Goal: Task Accomplishment & Management: Manage account settings

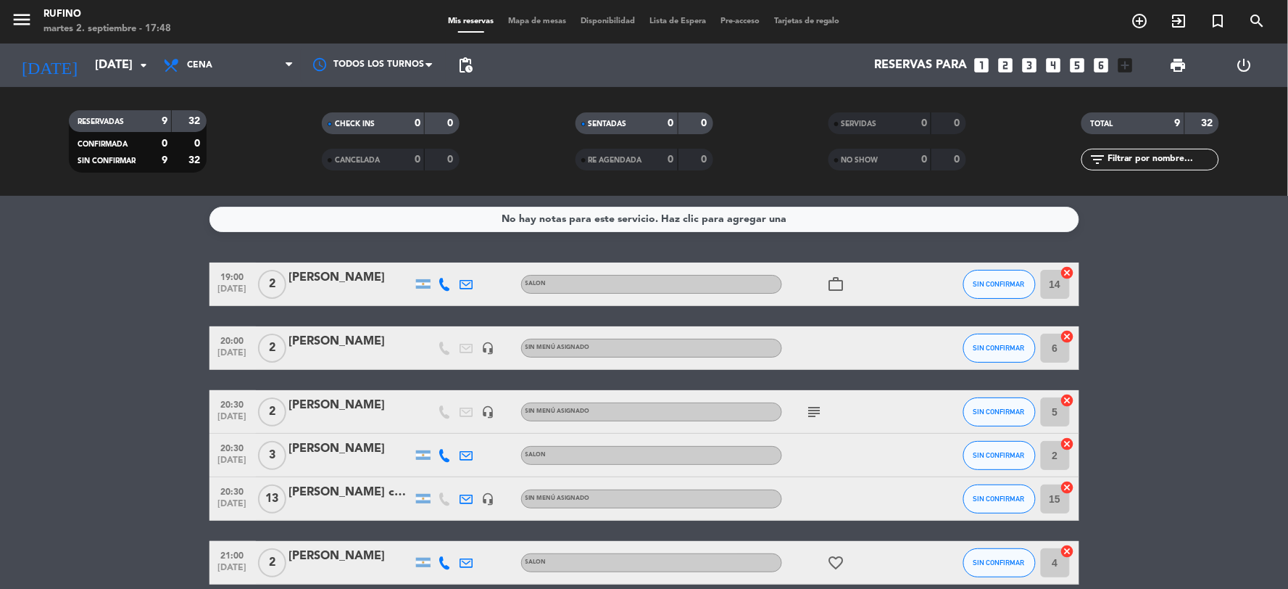
click at [826, 281] on span "work_outline" at bounding box center [837, 283] width 22 height 17
click at [834, 286] on icon "work_outline" at bounding box center [836, 283] width 17 height 17
click at [882, 310] on div "19:00 [DATE] 2 [PERSON_NAME] SALON work_outline NEGOCIOS SIN CONFIRMAR 14 cance…" at bounding box center [645, 508] width 870 height 493
click at [823, 403] on span "subject" at bounding box center [815, 411] width 22 height 17
click at [818, 408] on icon "subject" at bounding box center [814, 411] width 17 height 17
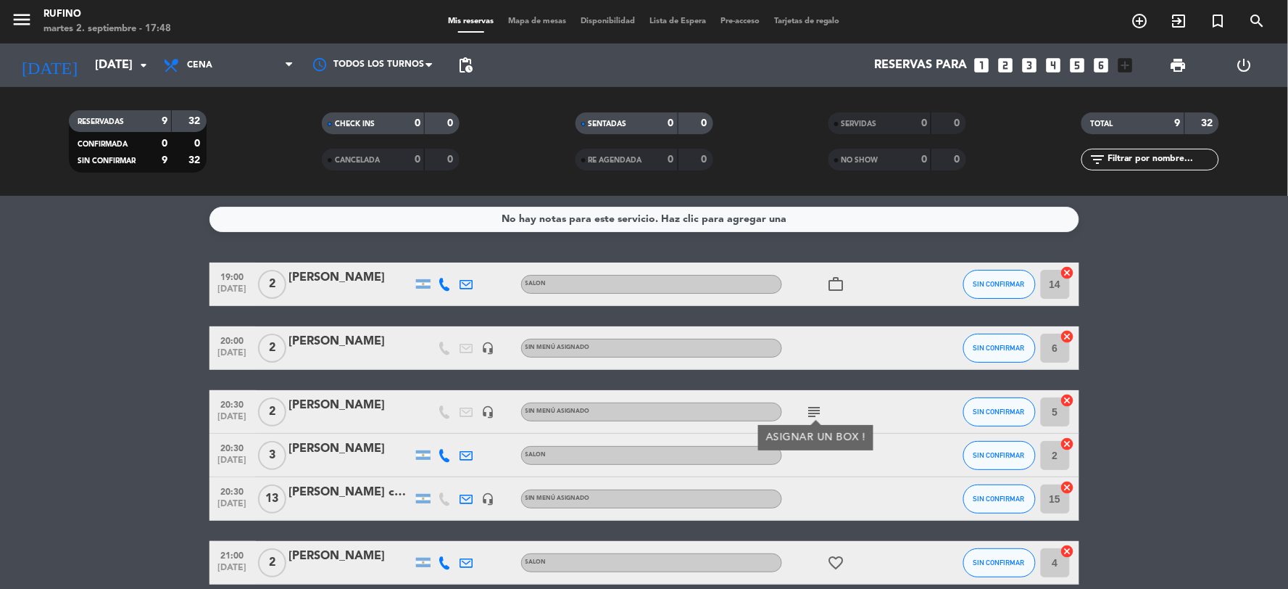
click at [892, 391] on div "subject ASIGNAR UN BOX !" at bounding box center [847, 411] width 130 height 43
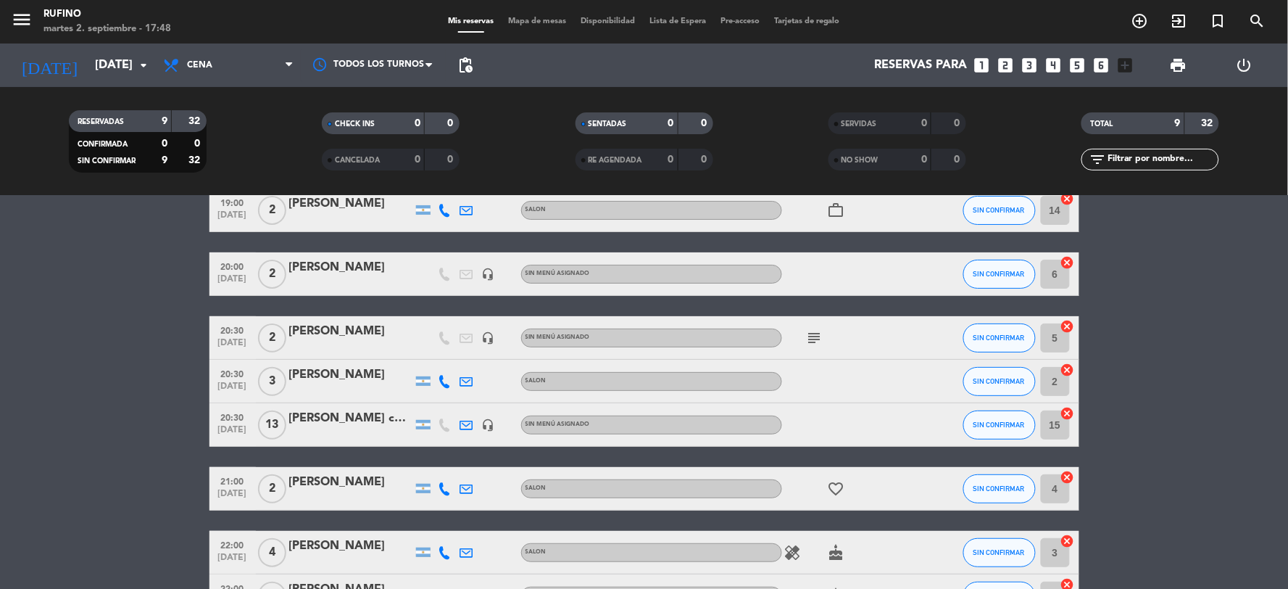
scroll to position [161, 0]
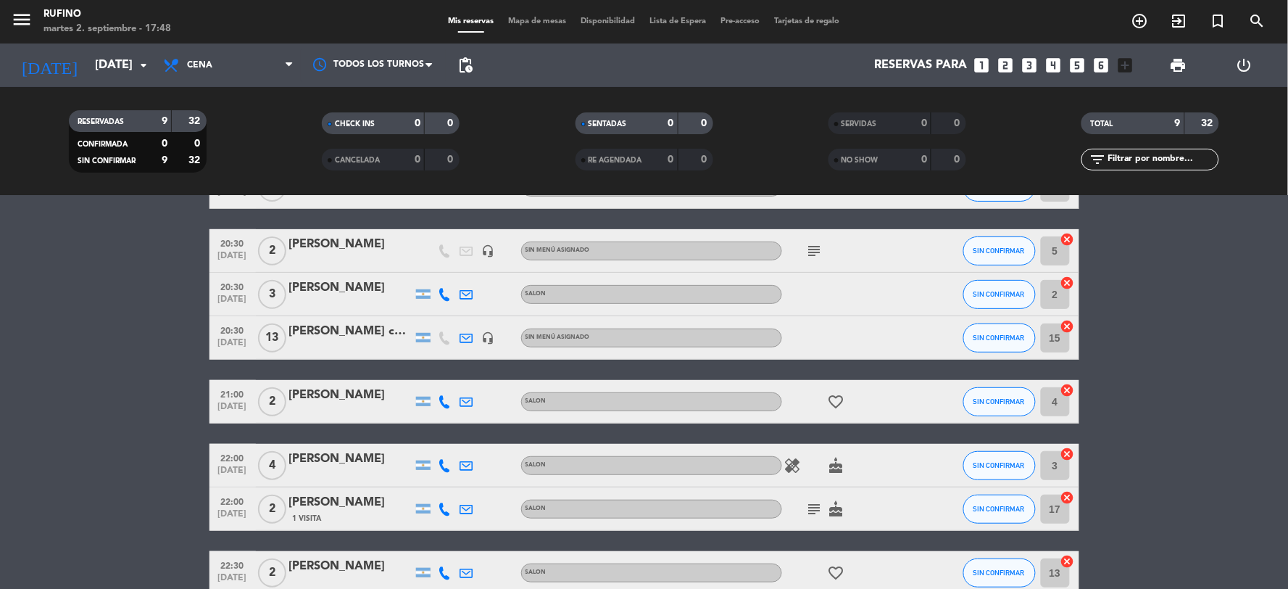
click at [834, 402] on icon "favorite_border" at bounding box center [836, 401] width 17 height 17
click at [792, 466] on icon "healing" at bounding box center [792, 465] width 17 height 17
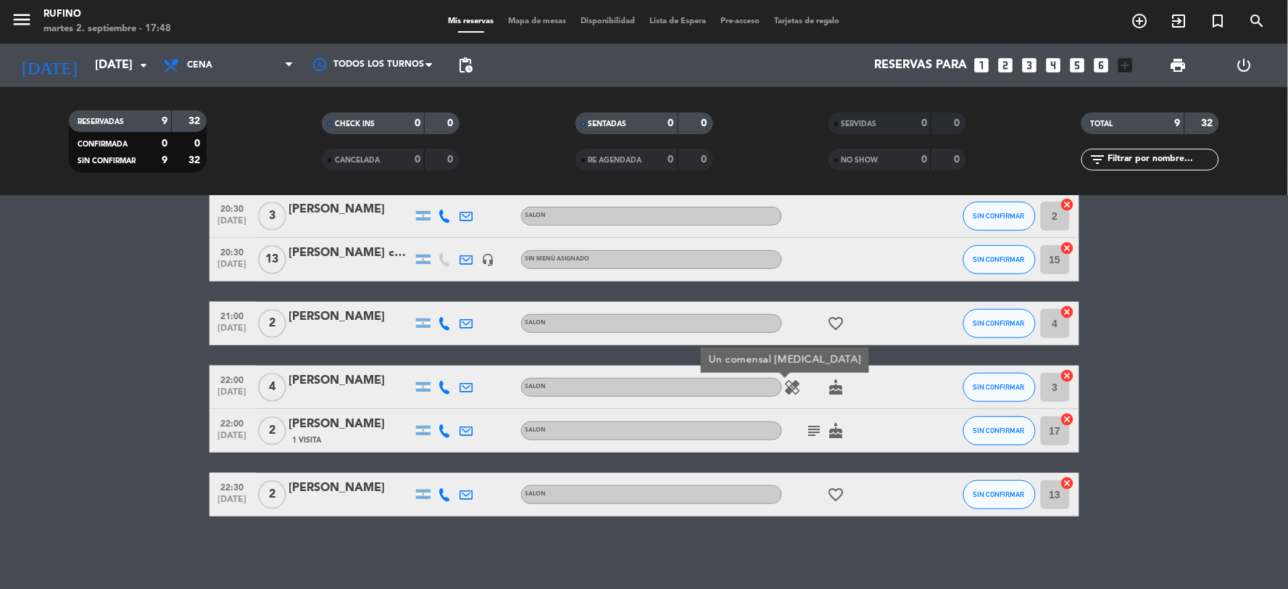
click at [816, 428] on icon "subject" at bounding box center [814, 430] width 17 height 17
click at [892, 400] on div "healing cake" at bounding box center [847, 386] width 130 height 43
click at [798, 384] on icon "healing" at bounding box center [792, 386] width 17 height 17
click at [903, 385] on div "healing Un comensal [MEDICAL_DATA] cake" at bounding box center [847, 386] width 130 height 43
click at [809, 431] on icon "subject" at bounding box center [814, 430] width 17 height 17
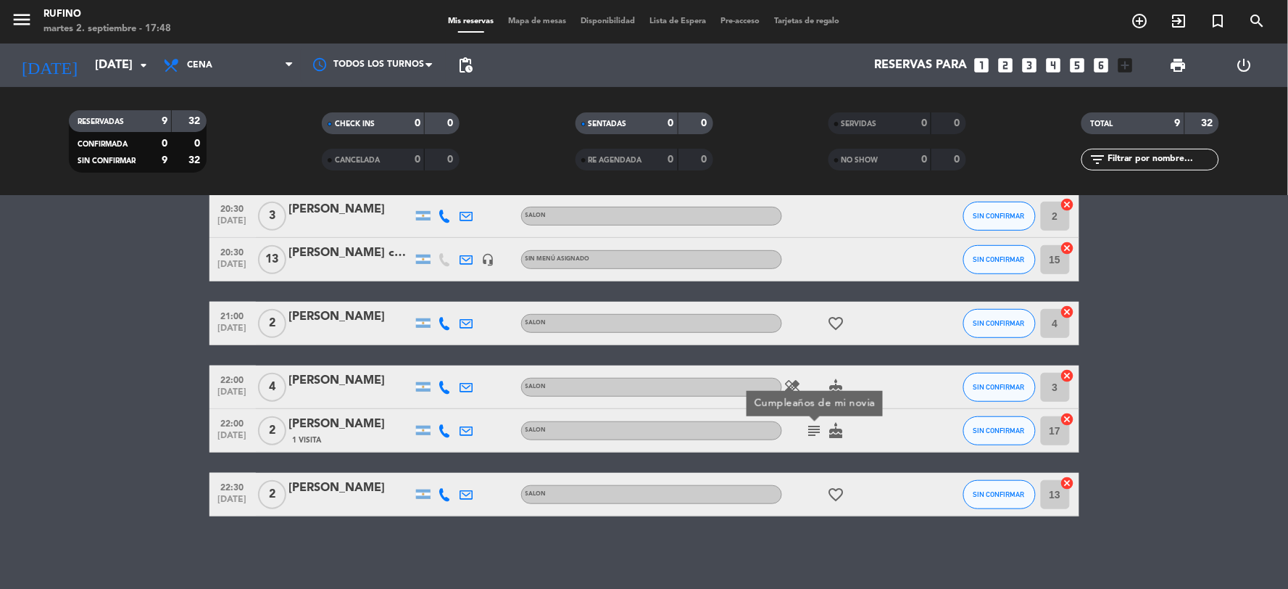
click at [882, 417] on div "subject Cumpleaños de mi novia cake" at bounding box center [847, 430] width 130 height 43
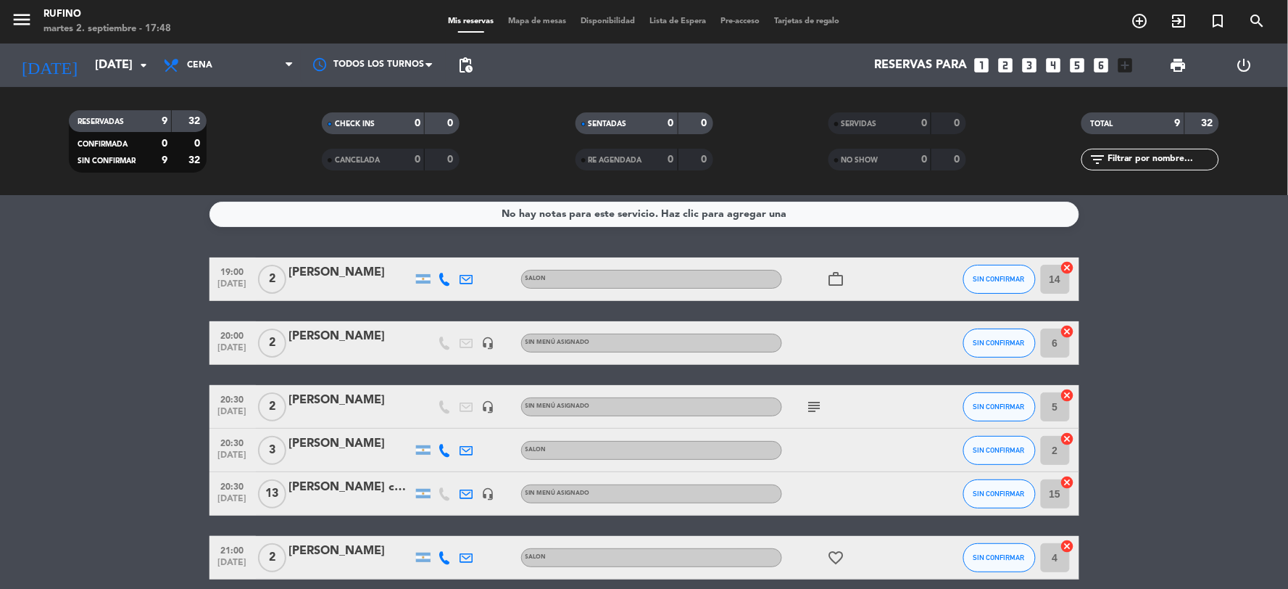
scroll to position [0, 0]
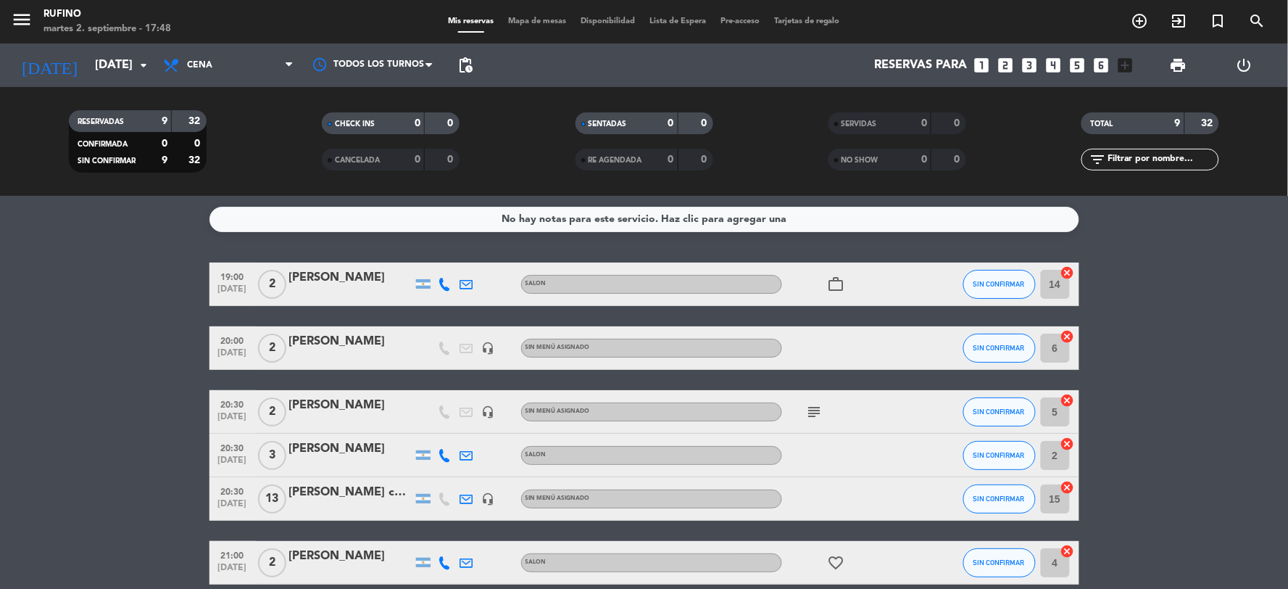
click at [803, 255] on div "No hay notas para este servicio. Haz clic para agregar una 19:00 [DATE] 2 [PERS…" at bounding box center [644, 392] width 1288 height 393
click at [131, 76] on input "[DATE]" at bounding box center [165, 65] width 154 height 28
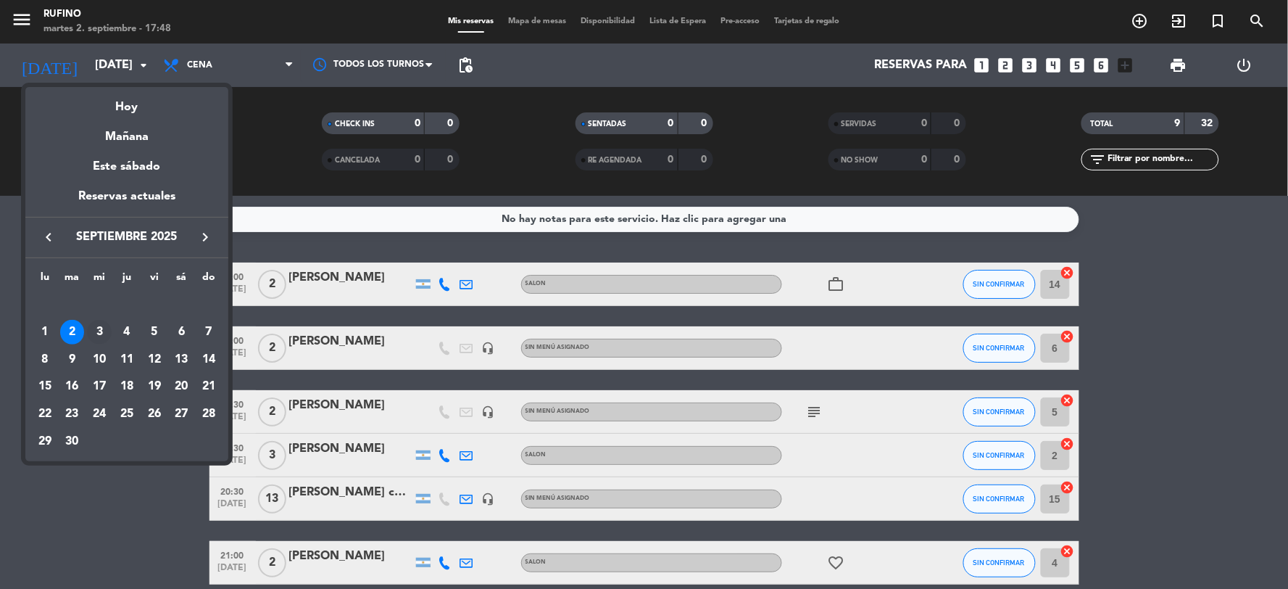
click at [94, 331] on div "3" at bounding box center [99, 332] width 25 height 25
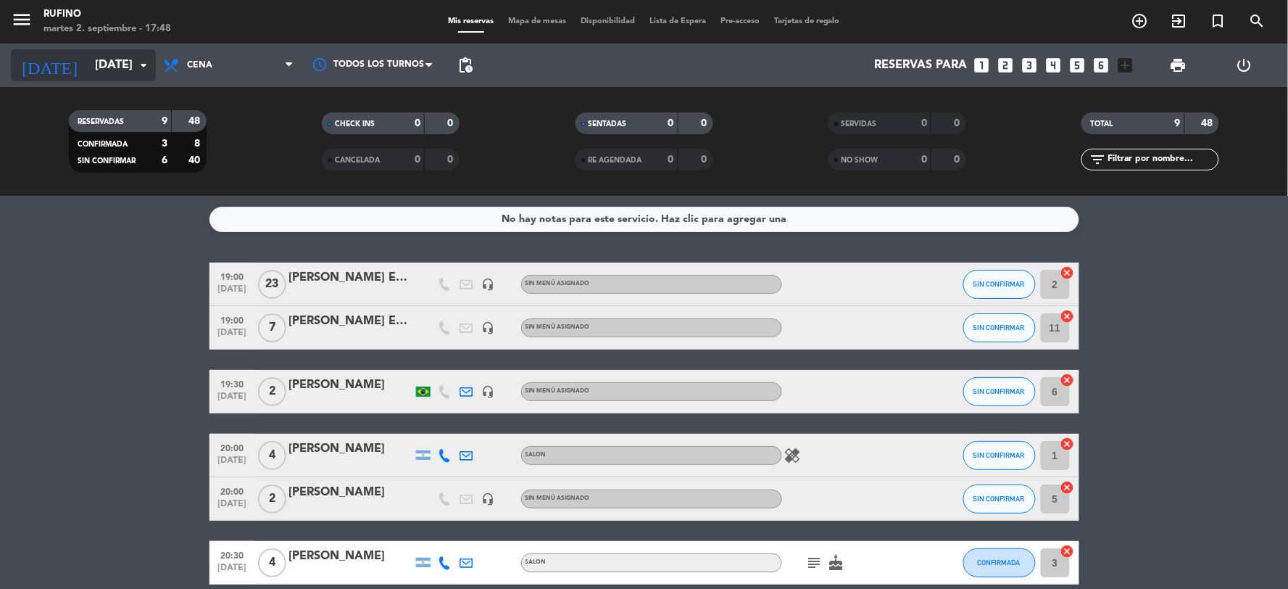
click at [125, 67] on input "[DATE]" at bounding box center [165, 65] width 154 height 28
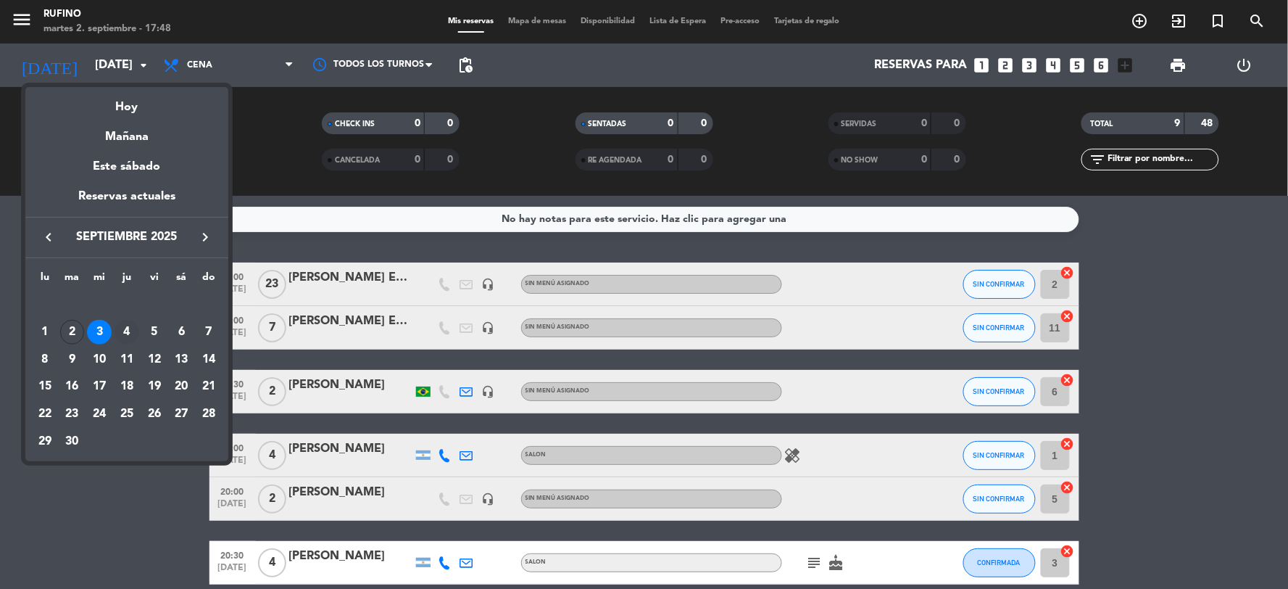
click at [126, 331] on div "4" at bounding box center [127, 332] width 25 height 25
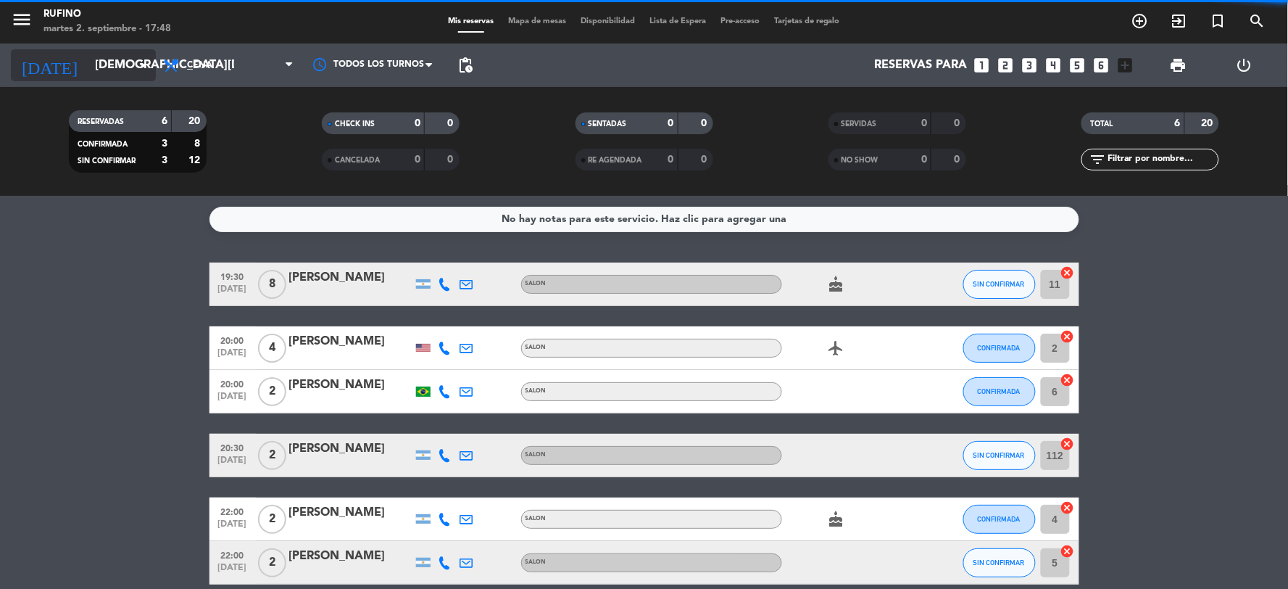
click at [110, 54] on input "[DEMOGRAPHIC_DATA][DATE]" at bounding box center [165, 65] width 154 height 28
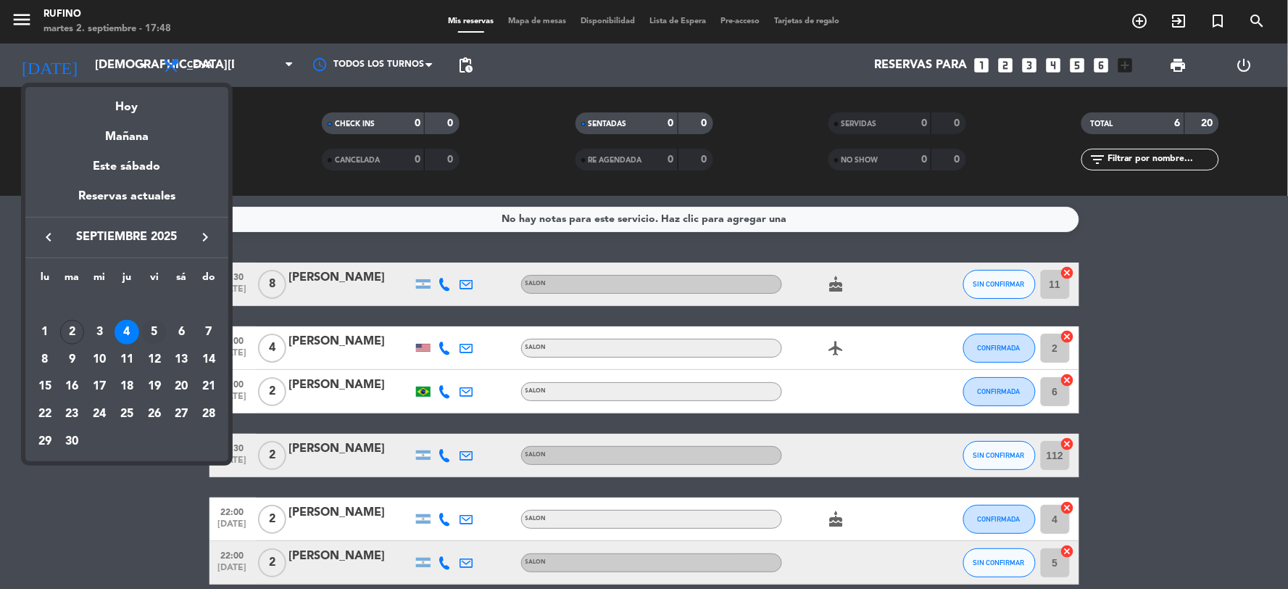
click at [157, 333] on div "5" at bounding box center [154, 332] width 25 height 25
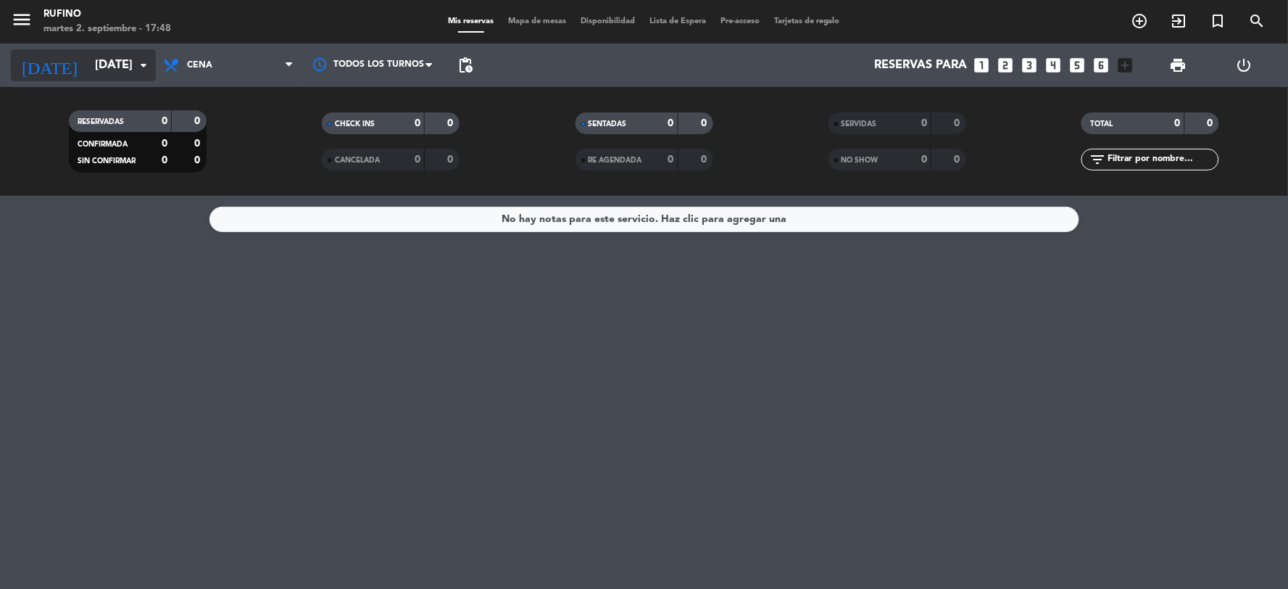
click at [114, 70] on input "[DATE]" at bounding box center [165, 65] width 154 height 28
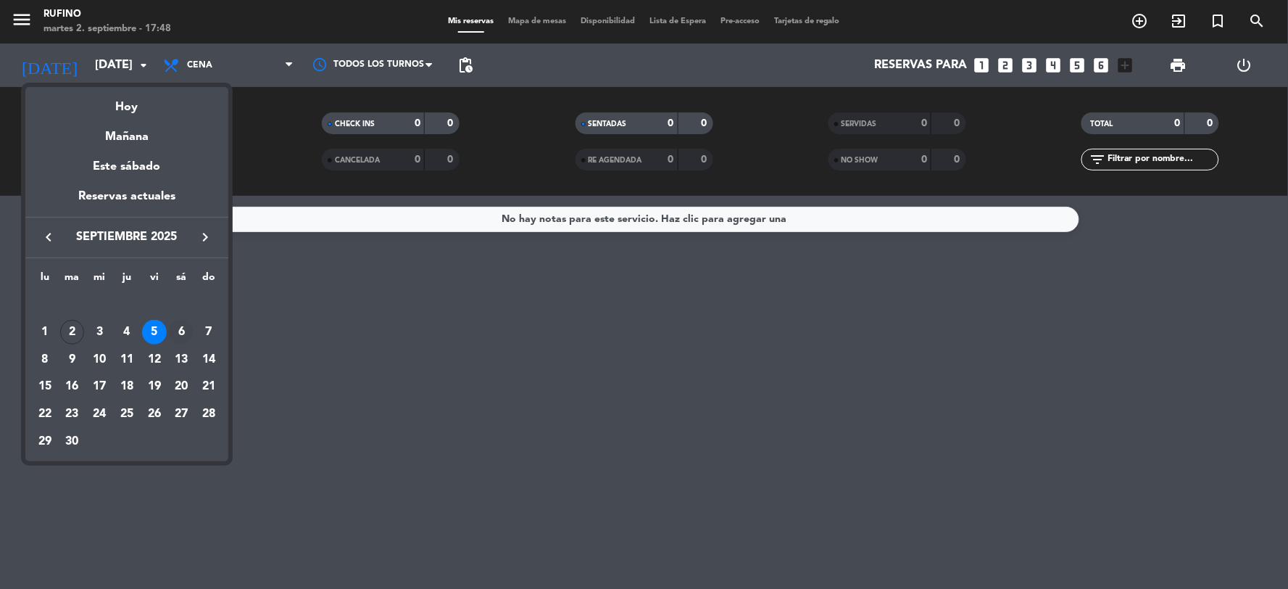
click at [186, 341] on div "6" at bounding box center [181, 332] width 25 height 25
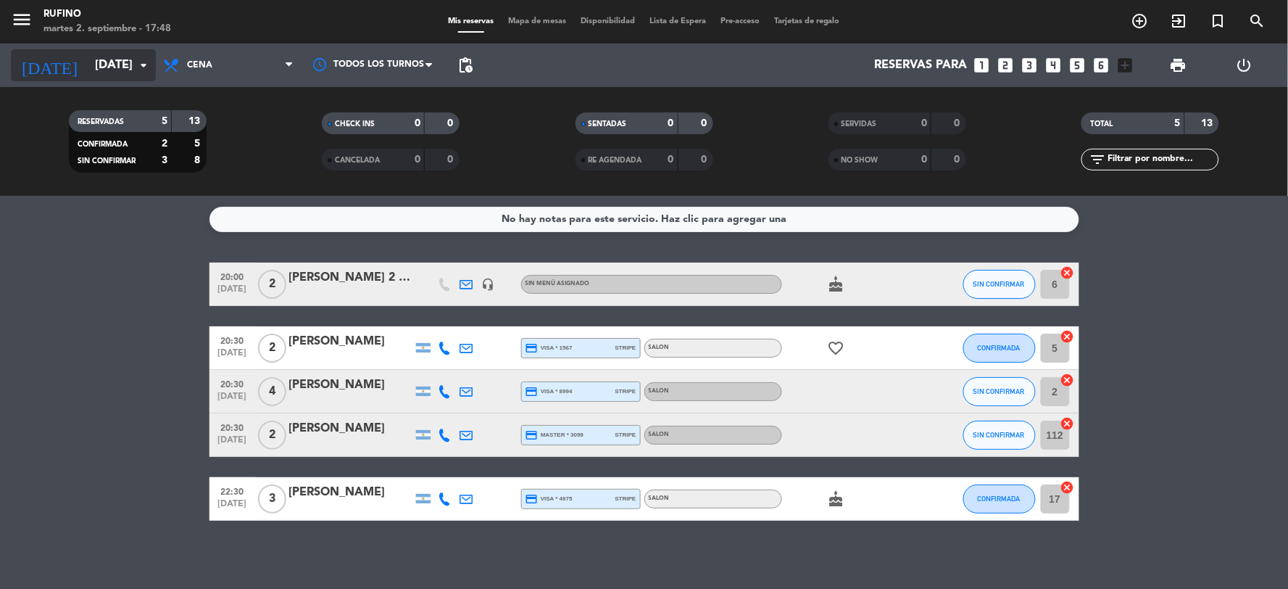
click at [120, 64] on input "[DATE]" at bounding box center [165, 65] width 154 height 28
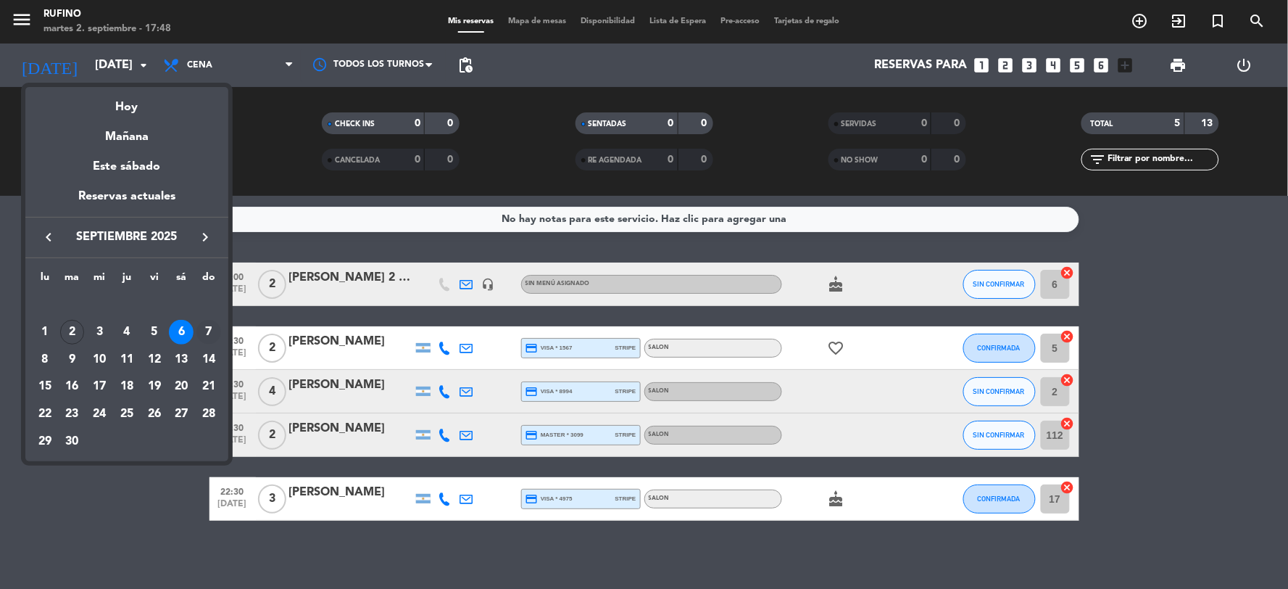
click at [211, 333] on div "7" at bounding box center [208, 332] width 25 height 25
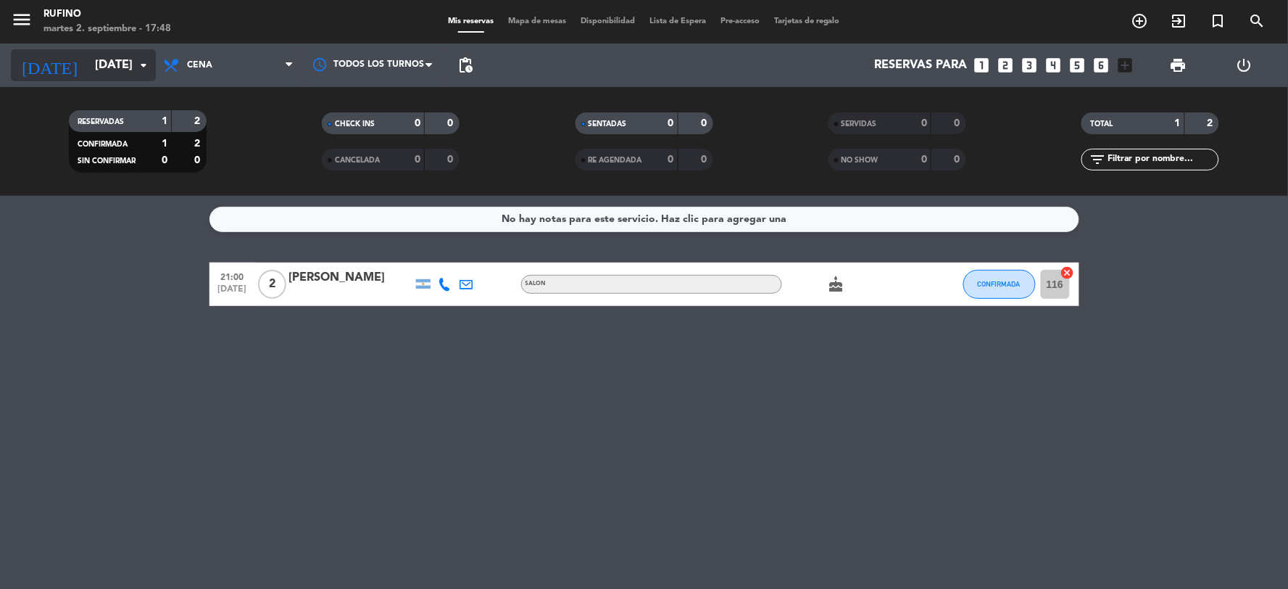
click at [135, 57] on icon "arrow_drop_down" at bounding box center [143, 65] width 17 height 17
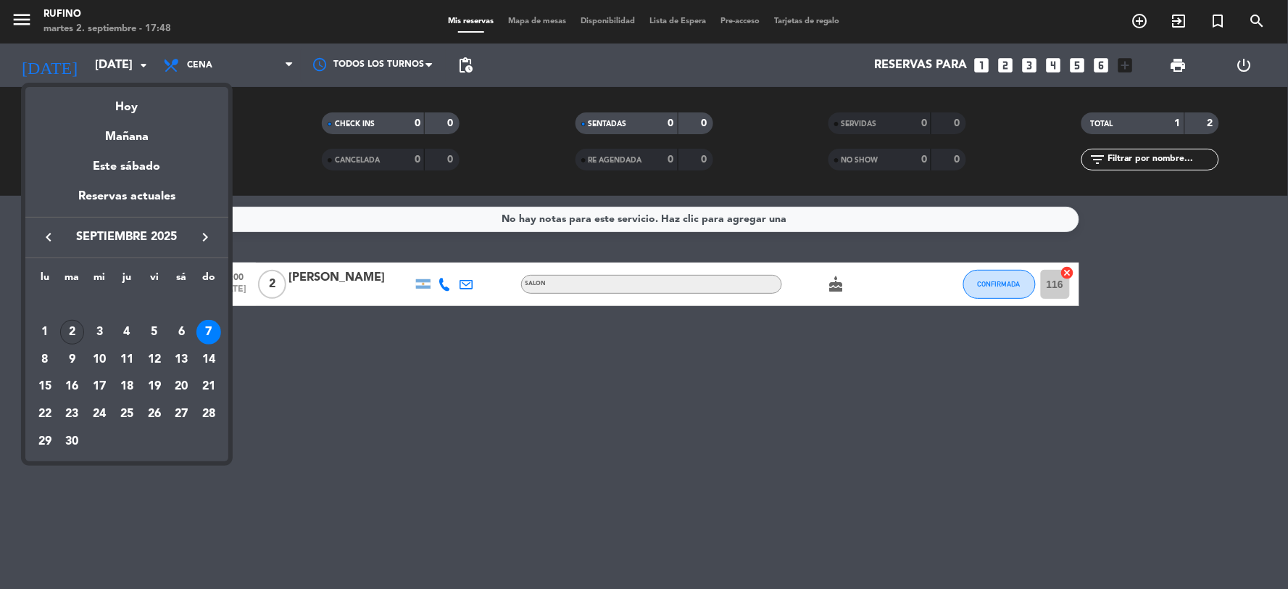
click at [81, 328] on div "2" at bounding box center [72, 332] width 25 height 25
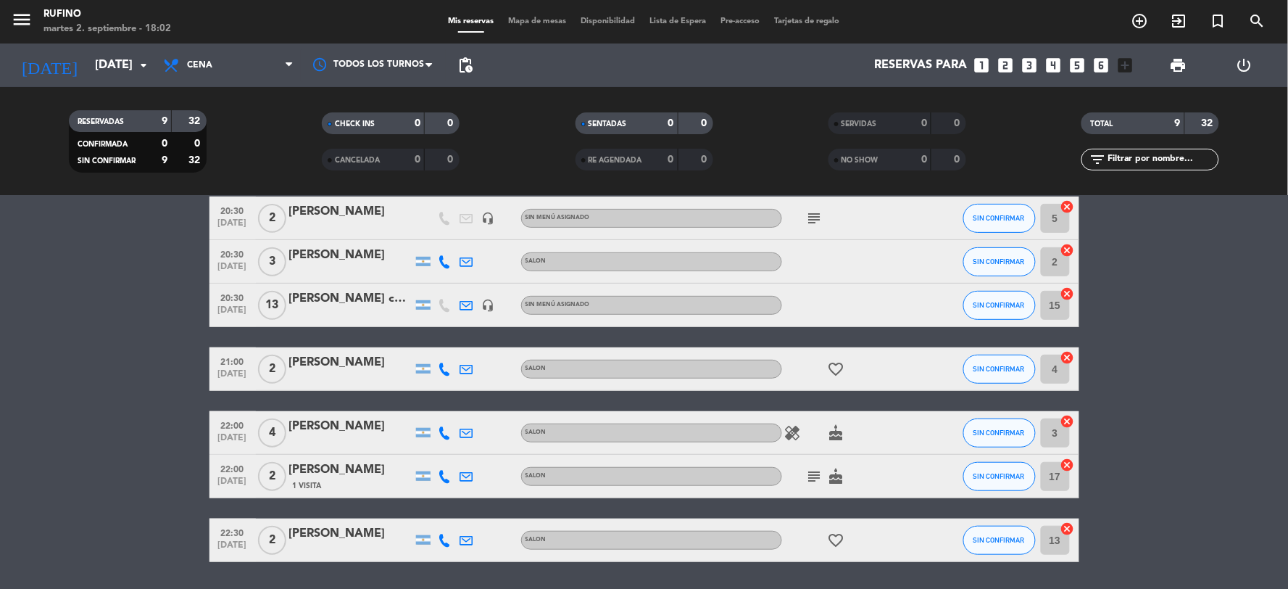
scroll to position [158, 0]
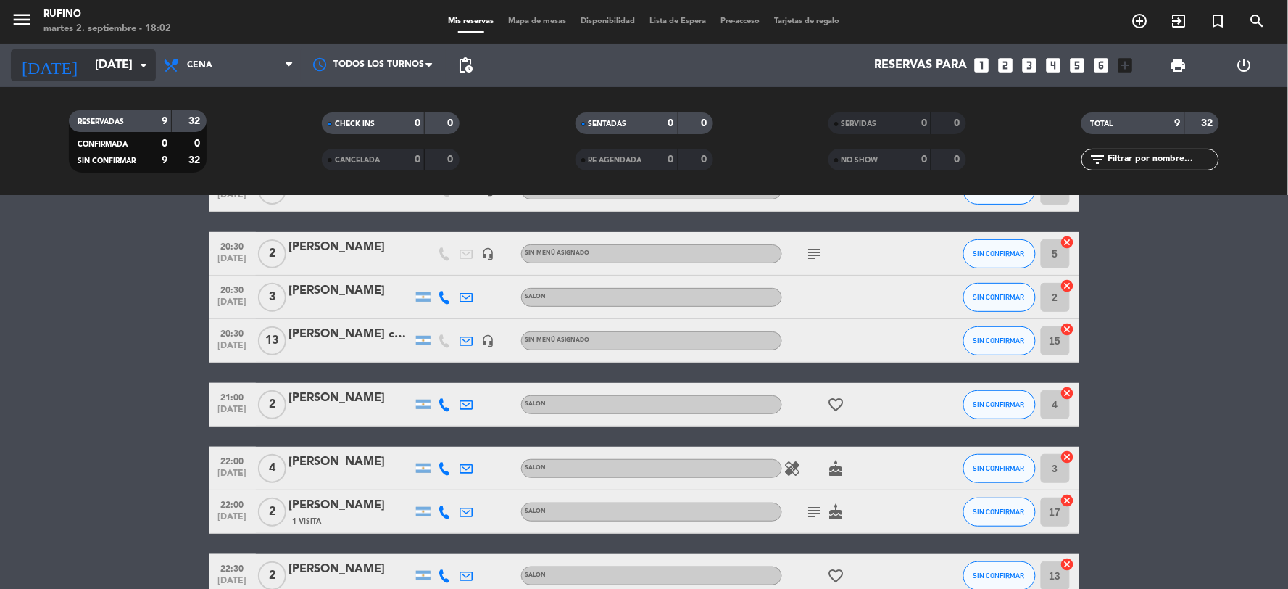
click at [88, 58] on input "[DATE]" at bounding box center [165, 65] width 154 height 28
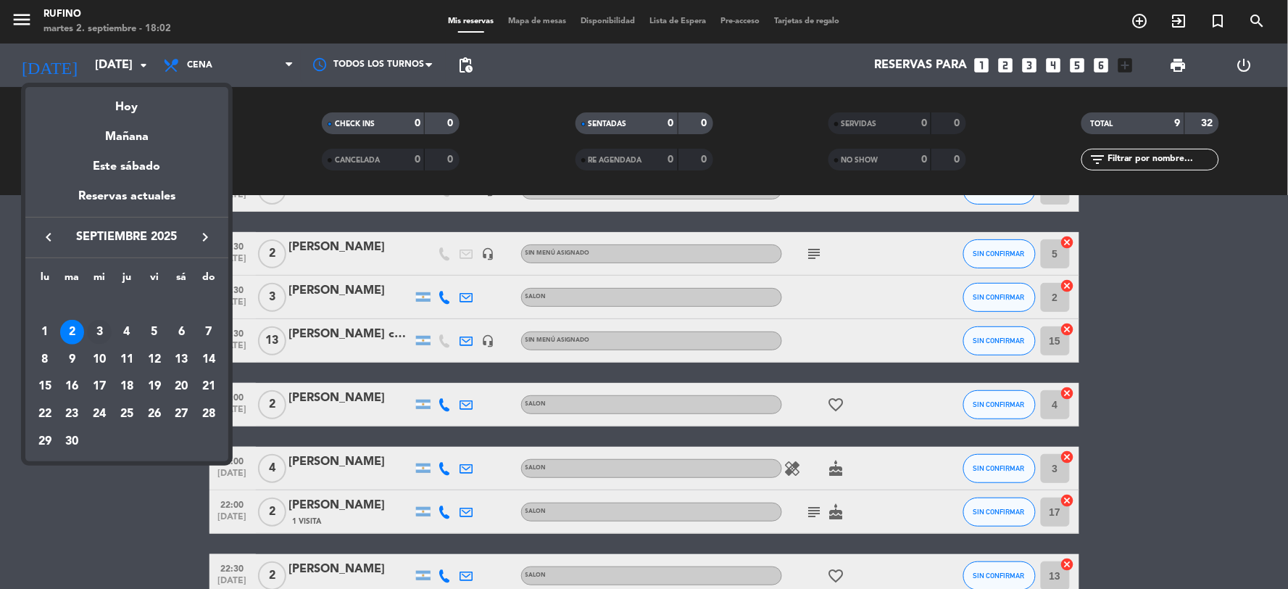
click at [101, 319] on td "3" at bounding box center [100, 332] width 28 height 28
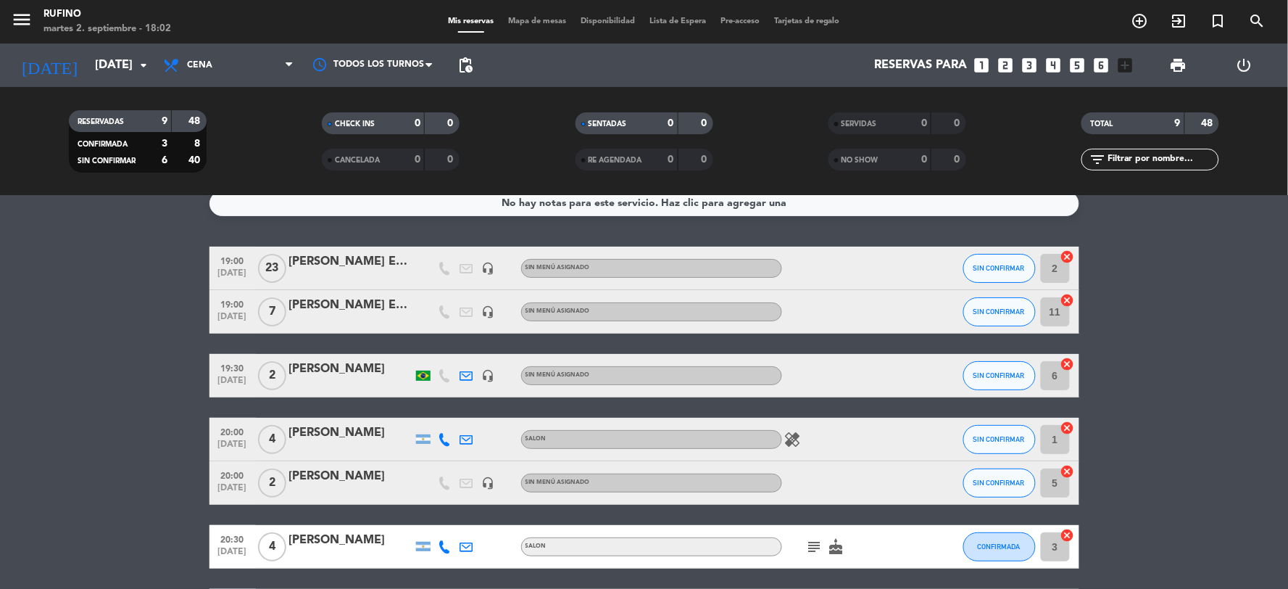
scroll to position [0, 0]
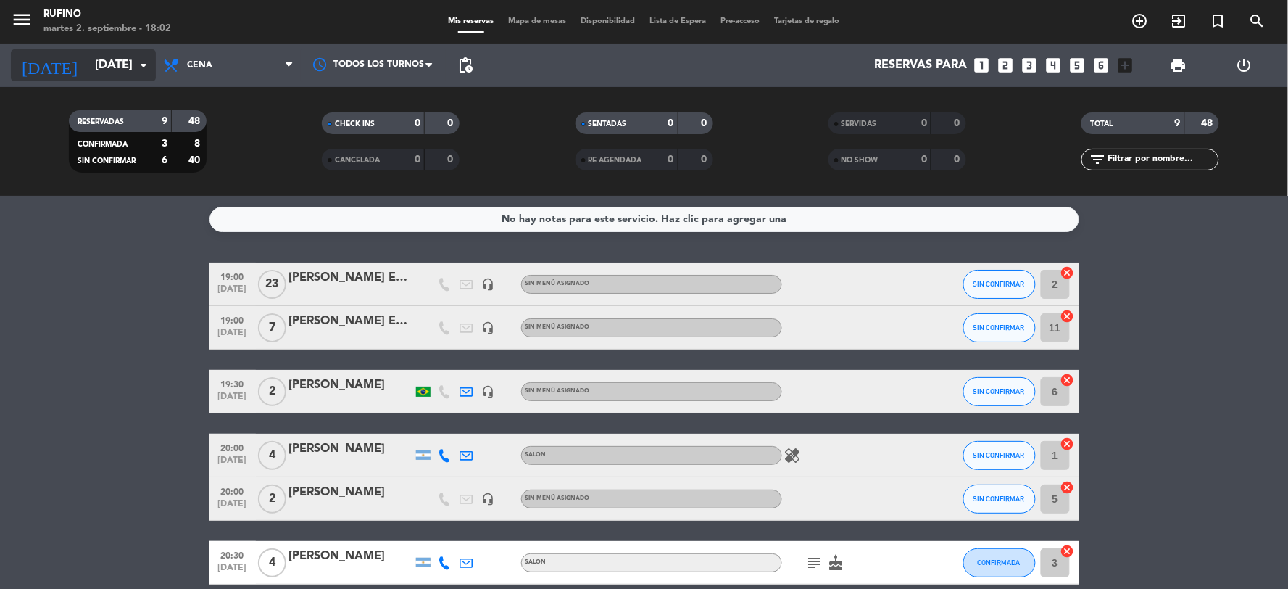
click at [88, 56] on input "[DATE]" at bounding box center [165, 65] width 154 height 28
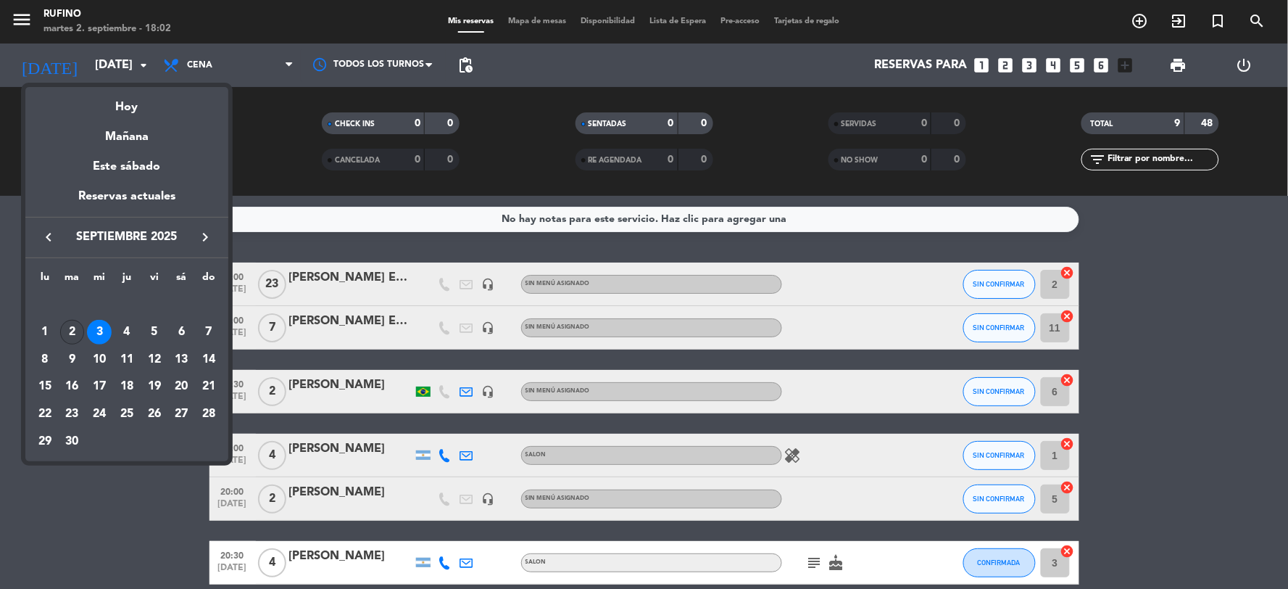
click at [75, 324] on div "2" at bounding box center [72, 332] width 25 height 25
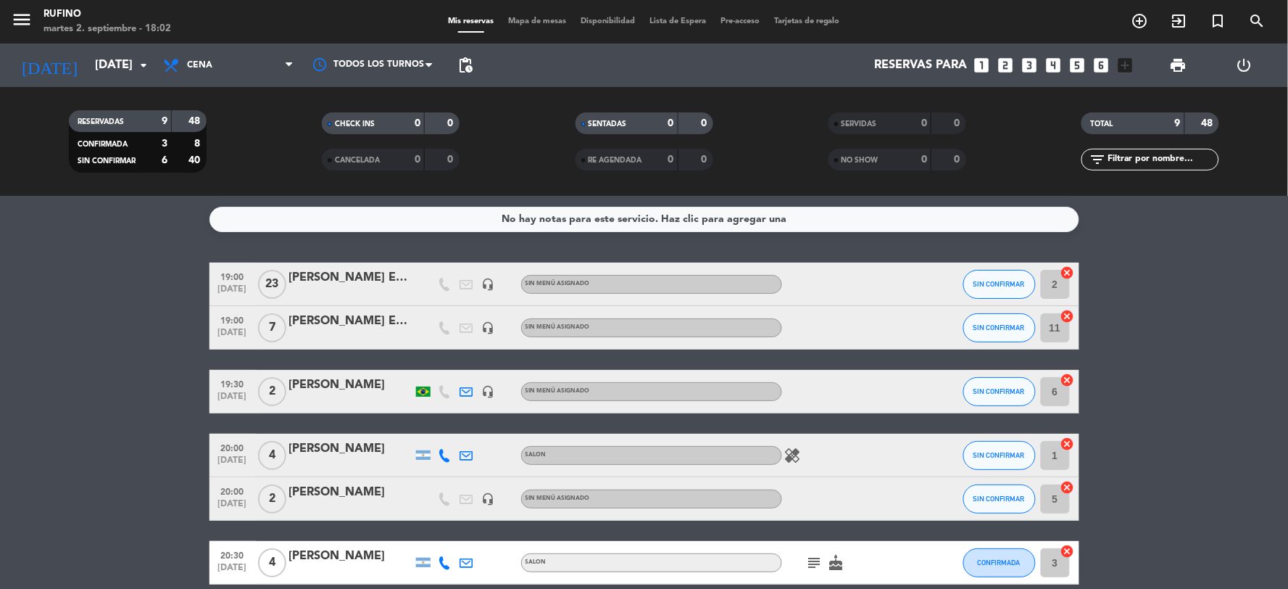
type input "[DATE]"
